Goal: Find specific page/section: Find specific page/section

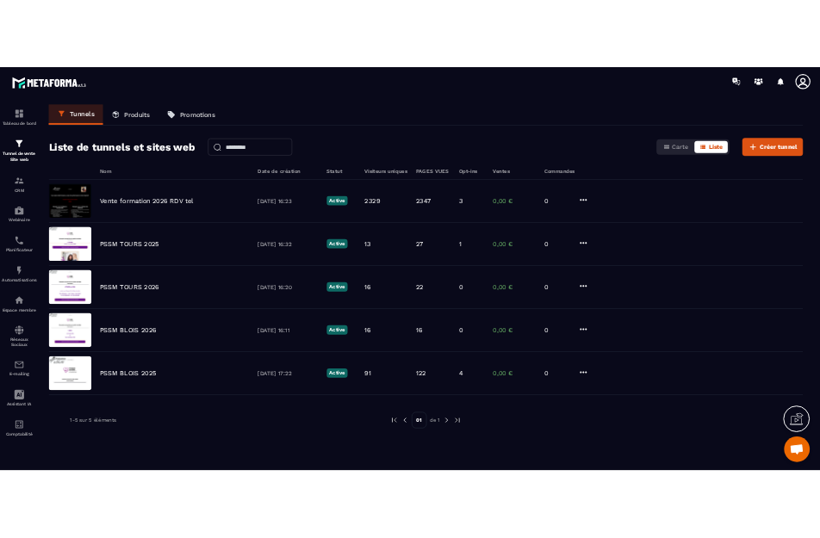
scroll to position [7810, 0]
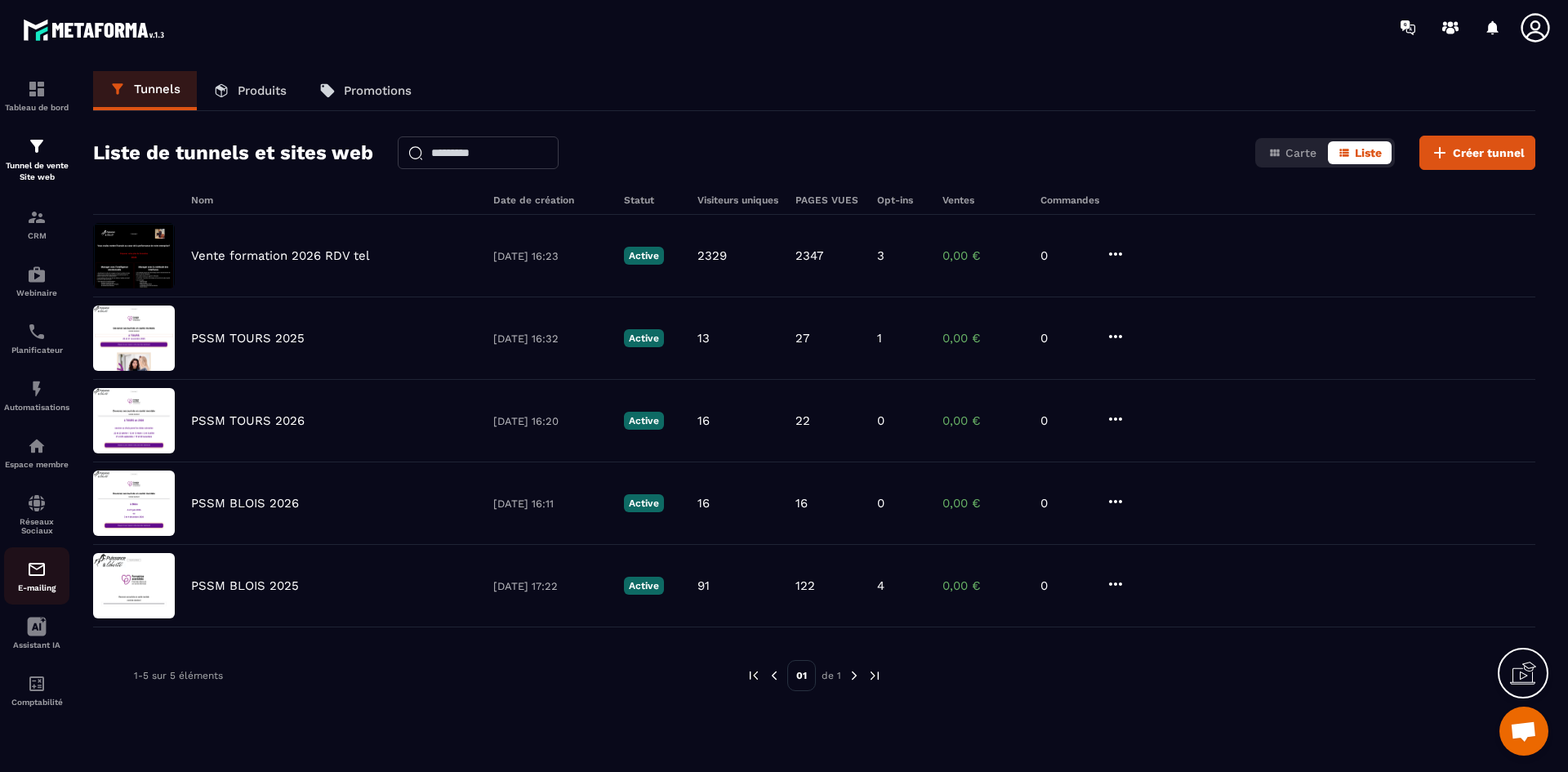
click at [61, 587] on p "E-mailing" at bounding box center [36, 587] width 65 height 9
click at [45, 505] on img at bounding box center [36, 503] width 20 height 20
click at [45, 505] on img at bounding box center [36, 503] width 20 height 20
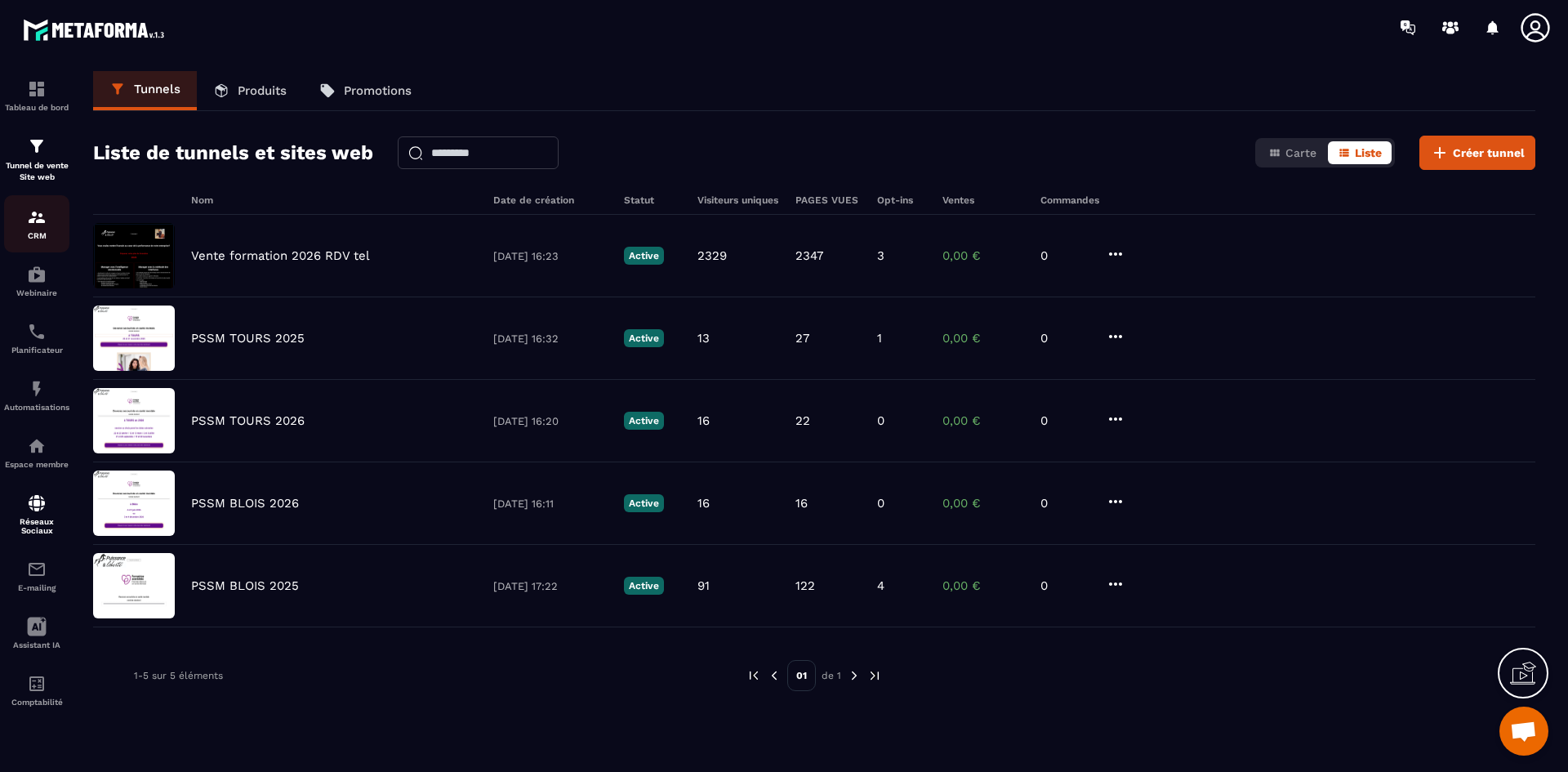
click at [27, 220] on img at bounding box center [36, 217] width 20 height 20
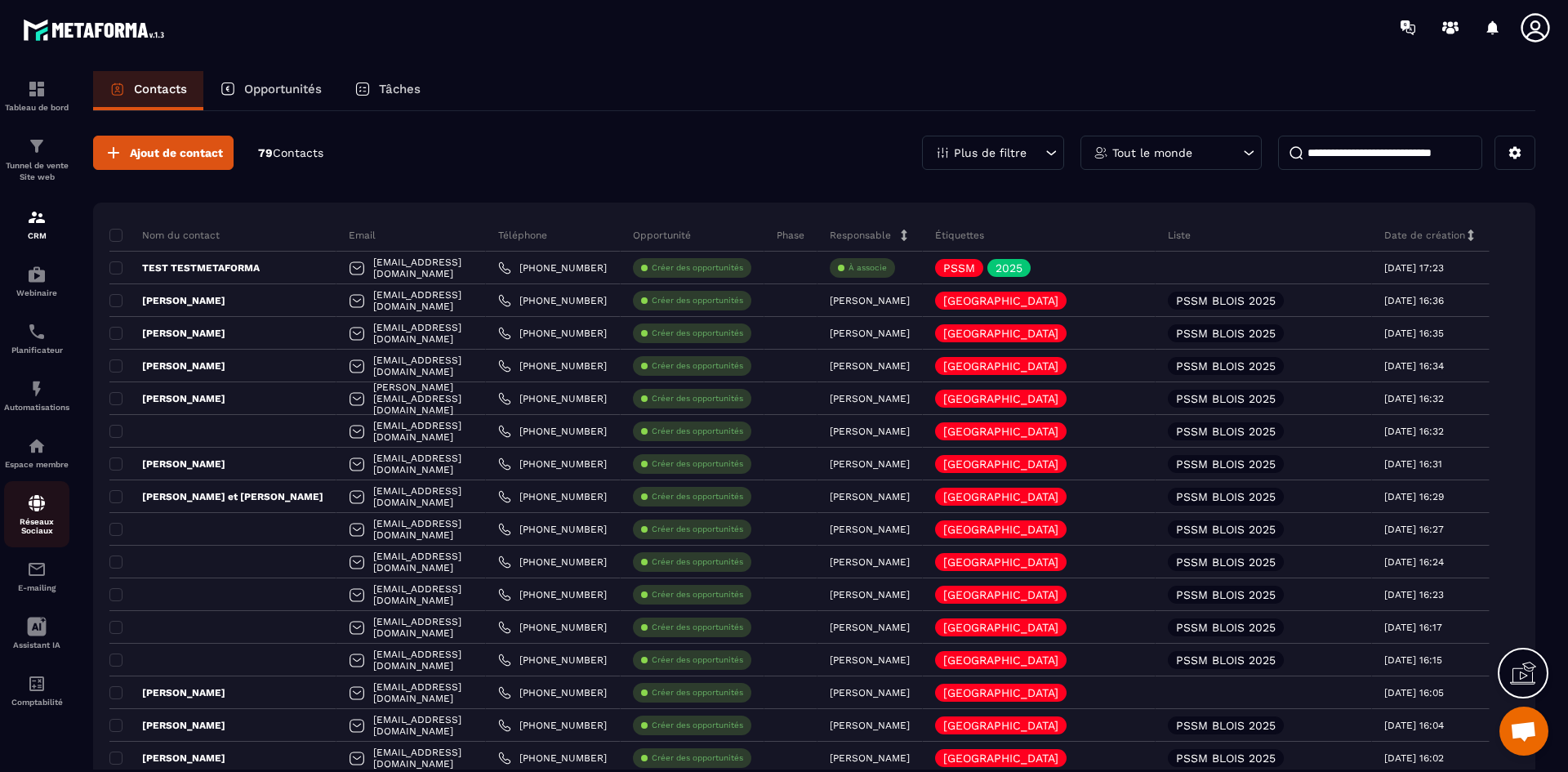
click at [55, 503] on div "Réseaux Sociaux" at bounding box center [36, 514] width 65 height 42
click at [40, 509] on img at bounding box center [36, 503] width 20 height 20
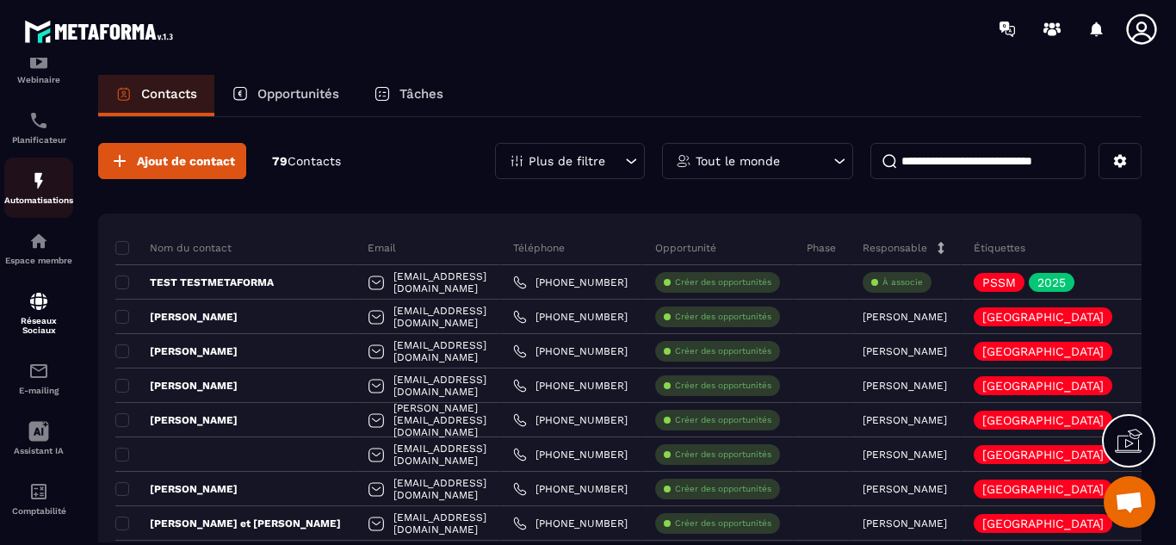
scroll to position [241, 0]
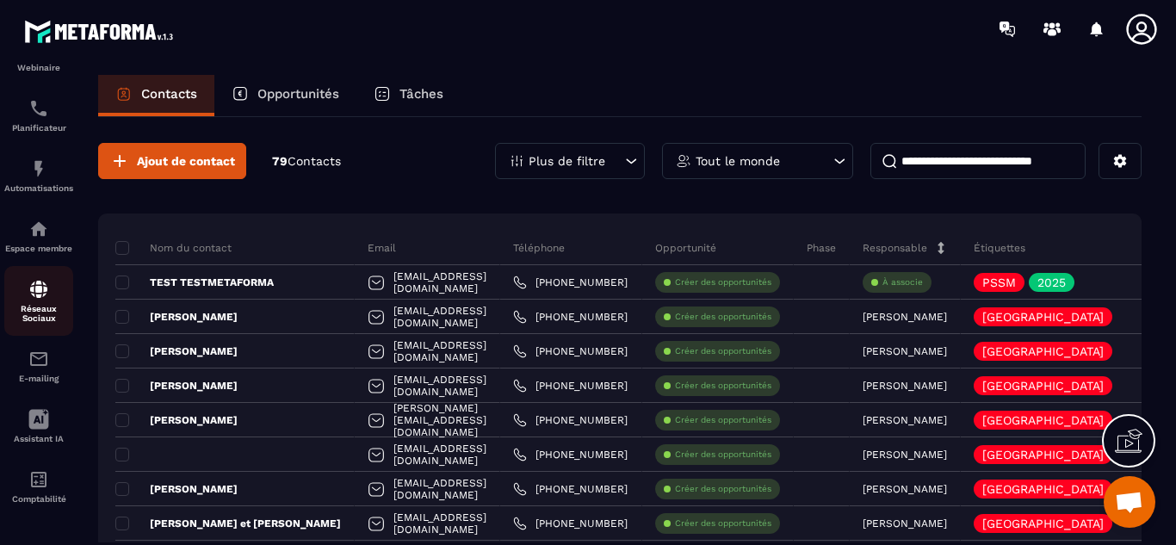
click at [48, 300] on div "Réseaux Sociaux" at bounding box center [38, 301] width 69 height 44
click at [53, 312] on p "Réseaux Sociaux" at bounding box center [38, 313] width 69 height 19
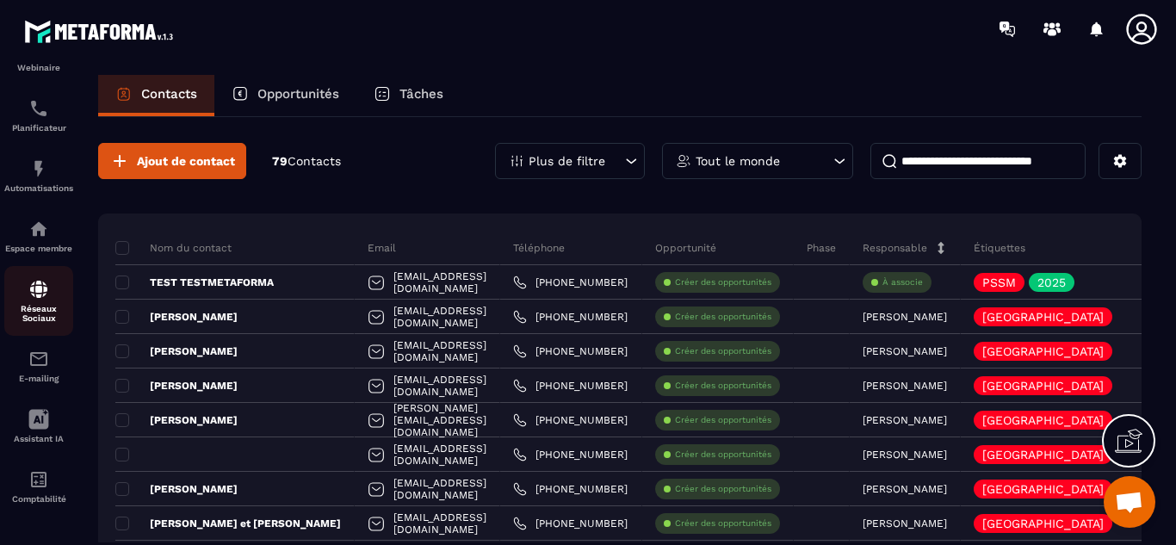
click at [53, 312] on p "Réseaux Sociaux" at bounding box center [38, 313] width 69 height 19
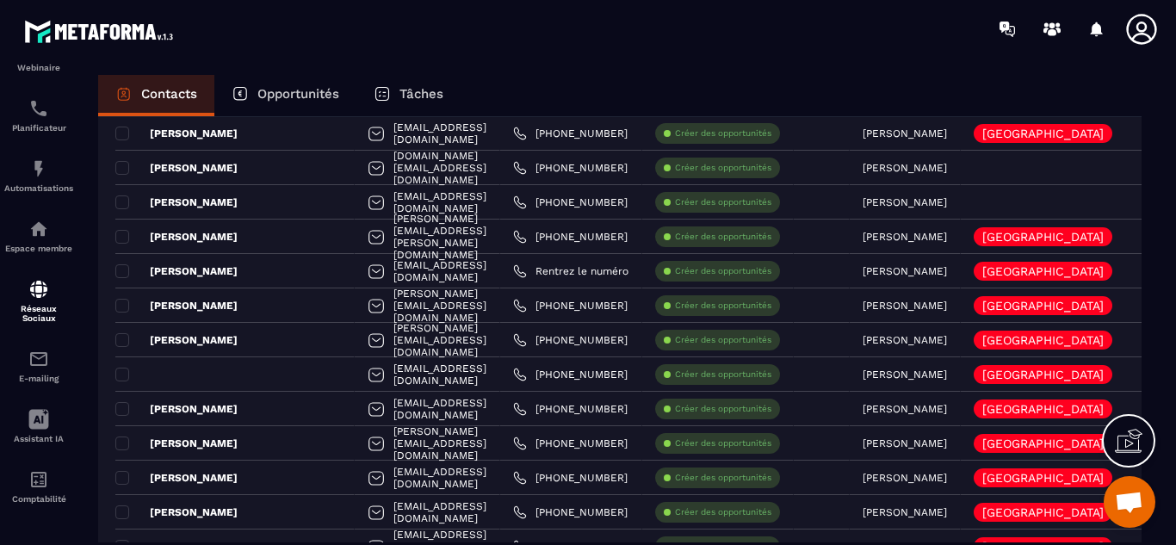
scroll to position [2569, 0]
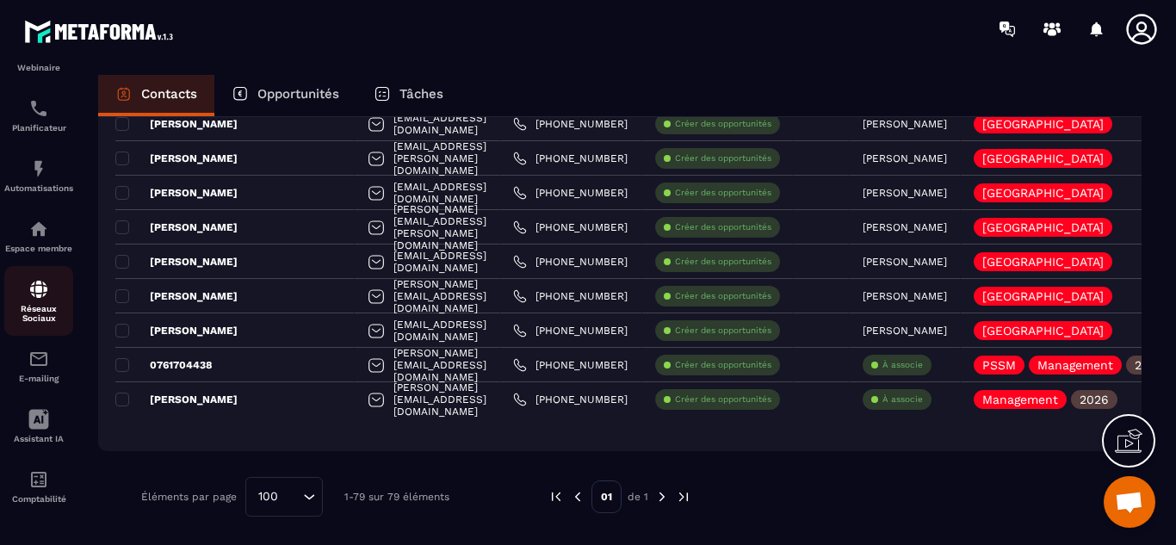
click at [44, 283] on img at bounding box center [38, 289] width 21 height 21
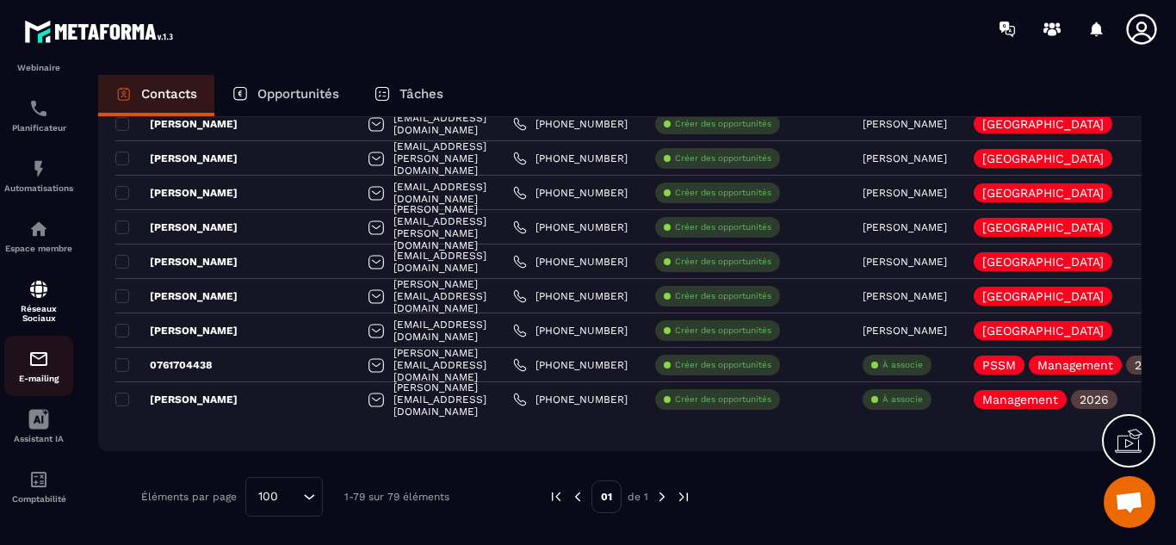
click at [38, 371] on div "E-mailing" at bounding box center [38, 366] width 69 height 34
